Goal: Find contact information: Find contact information

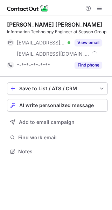
scroll to position [147, 112]
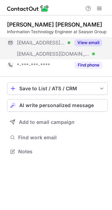
click at [85, 43] on button "View email" at bounding box center [89, 42] width 28 height 7
